Goal: Use online tool/utility: Use online tool/utility

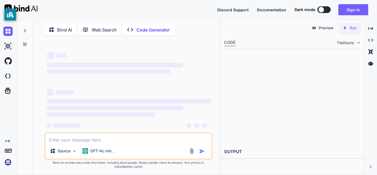
type textarea "x"
type textarea "a game about clicking a cookie to make cookies which lets you buy things to mak…"
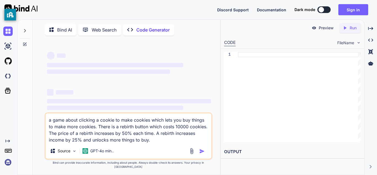
type textarea "x"
type textarea "a game about clicking a cookie to make cookies which lets you buy things to mak…"
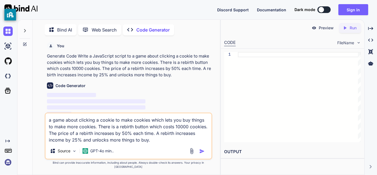
scroll to position [2, 0]
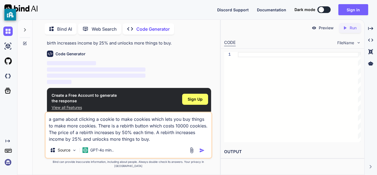
scroll to position [33, 0]
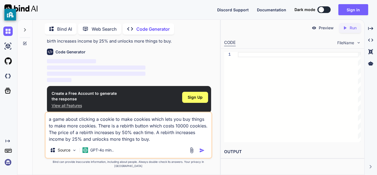
click at [320, 12] on div at bounding box center [321, 10] width 6 height 6
type textarea "x"
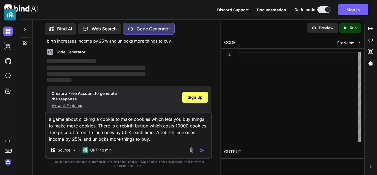
click at [201, 153] on img "button" at bounding box center [202, 150] width 6 height 6
click at [204, 153] on img "button" at bounding box center [202, 150] width 6 height 6
click at [309, 47] on div "CODE FileName" at bounding box center [292, 42] width 143 height 12
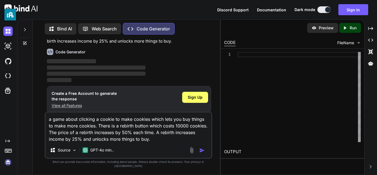
click at [152, 129] on textarea "a game about clicking a cookie to make cookies which lets you buy things to mak…" at bounding box center [129, 127] width 166 height 30
